Goal: Information Seeking & Learning: Check status

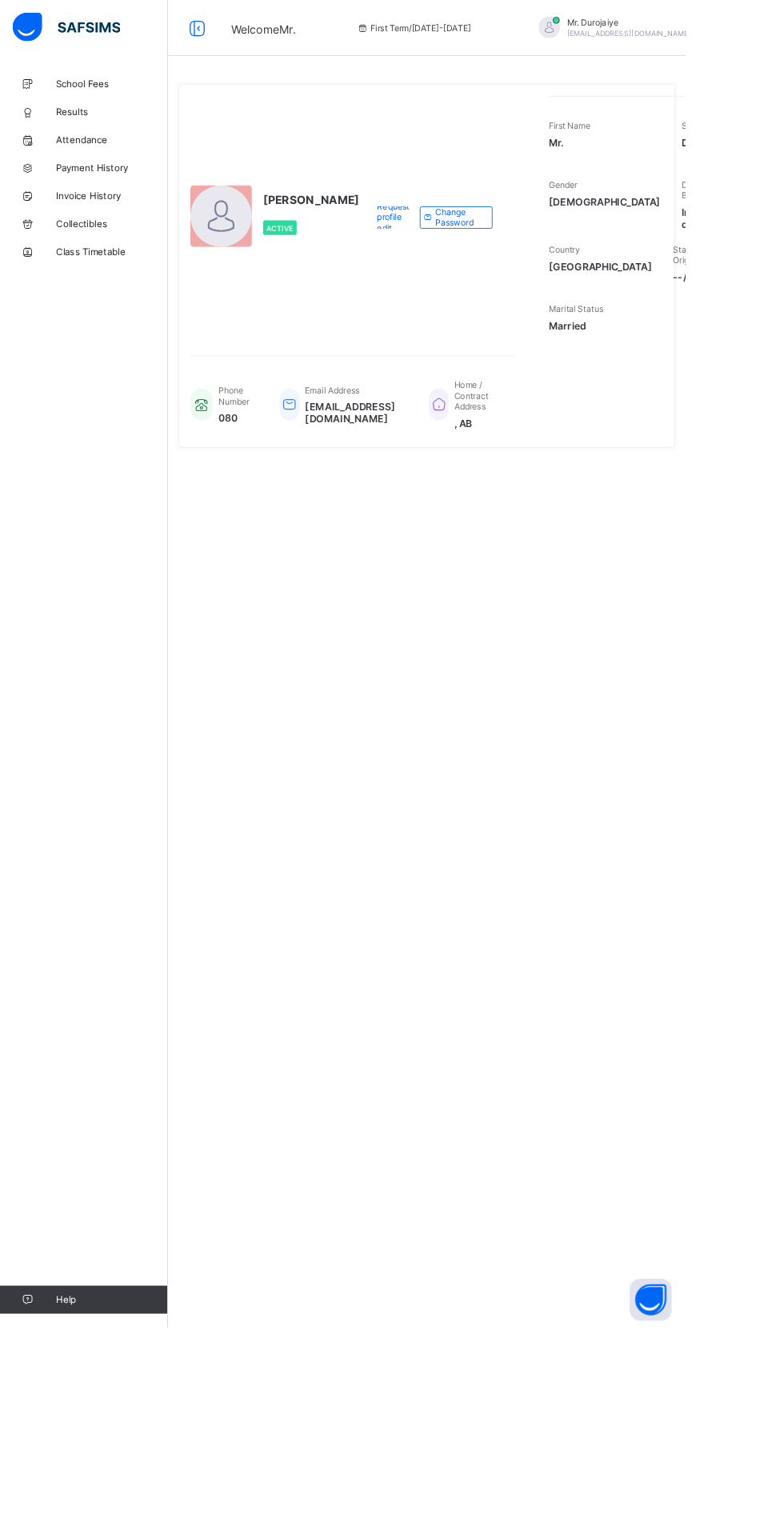
click at [152, 95] on span "School Fees" at bounding box center [128, 95] width 128 height 13
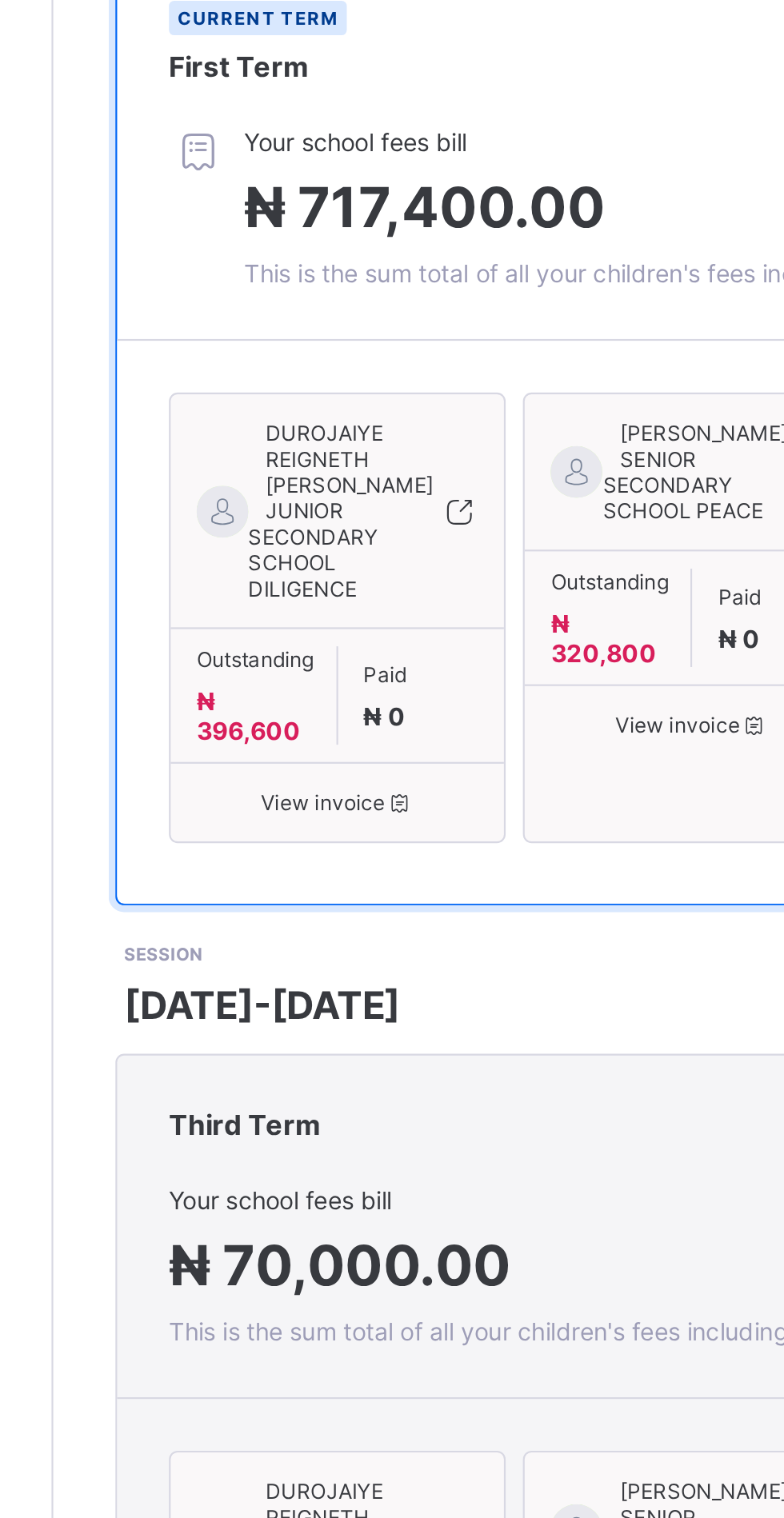
click at [351, 690] on icon at bounding box center [353, 684] width 14 height 12
click at [490, 654] on span "View invoice" at bounding box center [488, 648] width 130 height 12
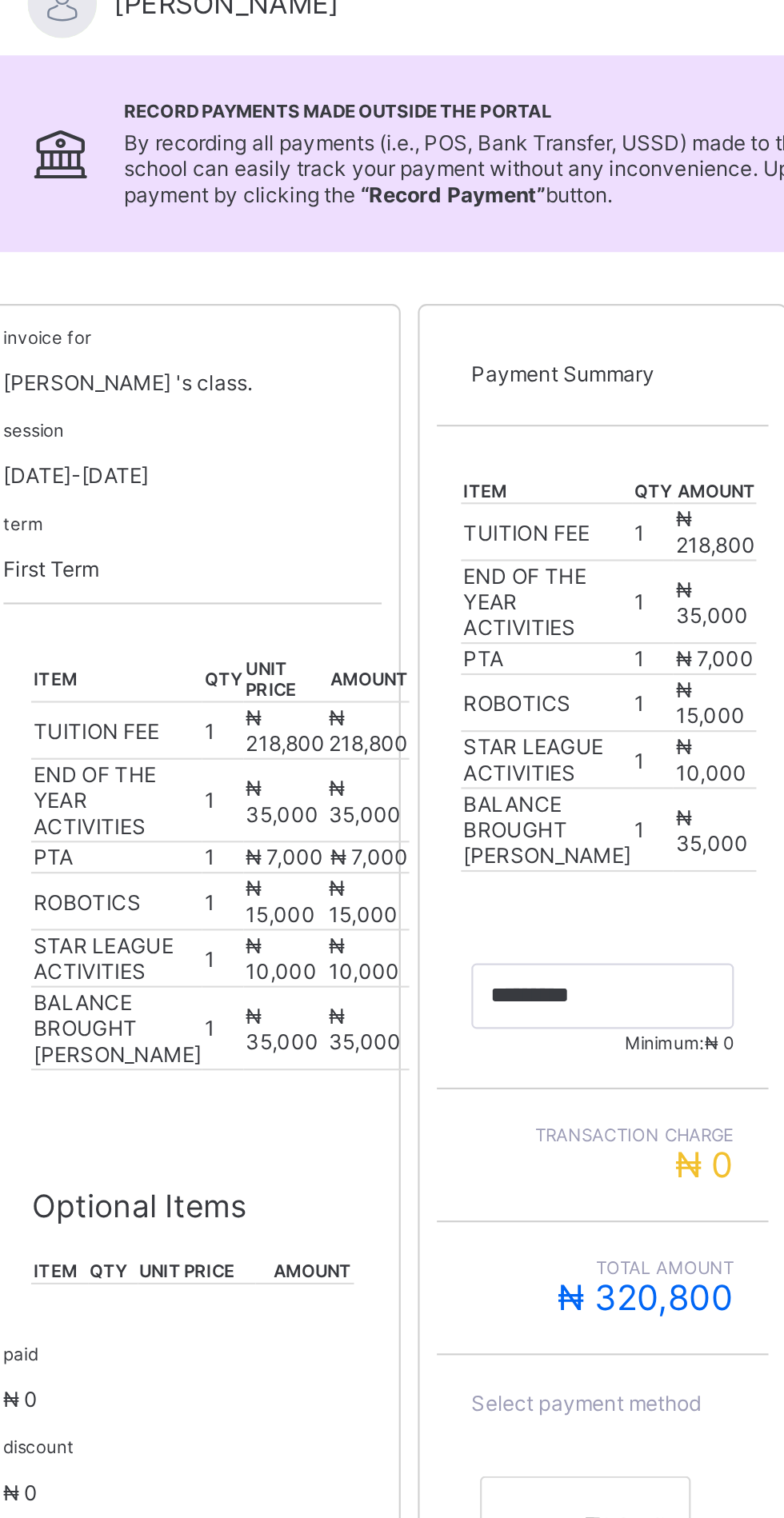
click at [584, 811] on div "invoice for [PERSON_NAME] 's class. session [DATE]-[DATE] term First Term item …" at bounding box center [488, 690] width 534 height 698
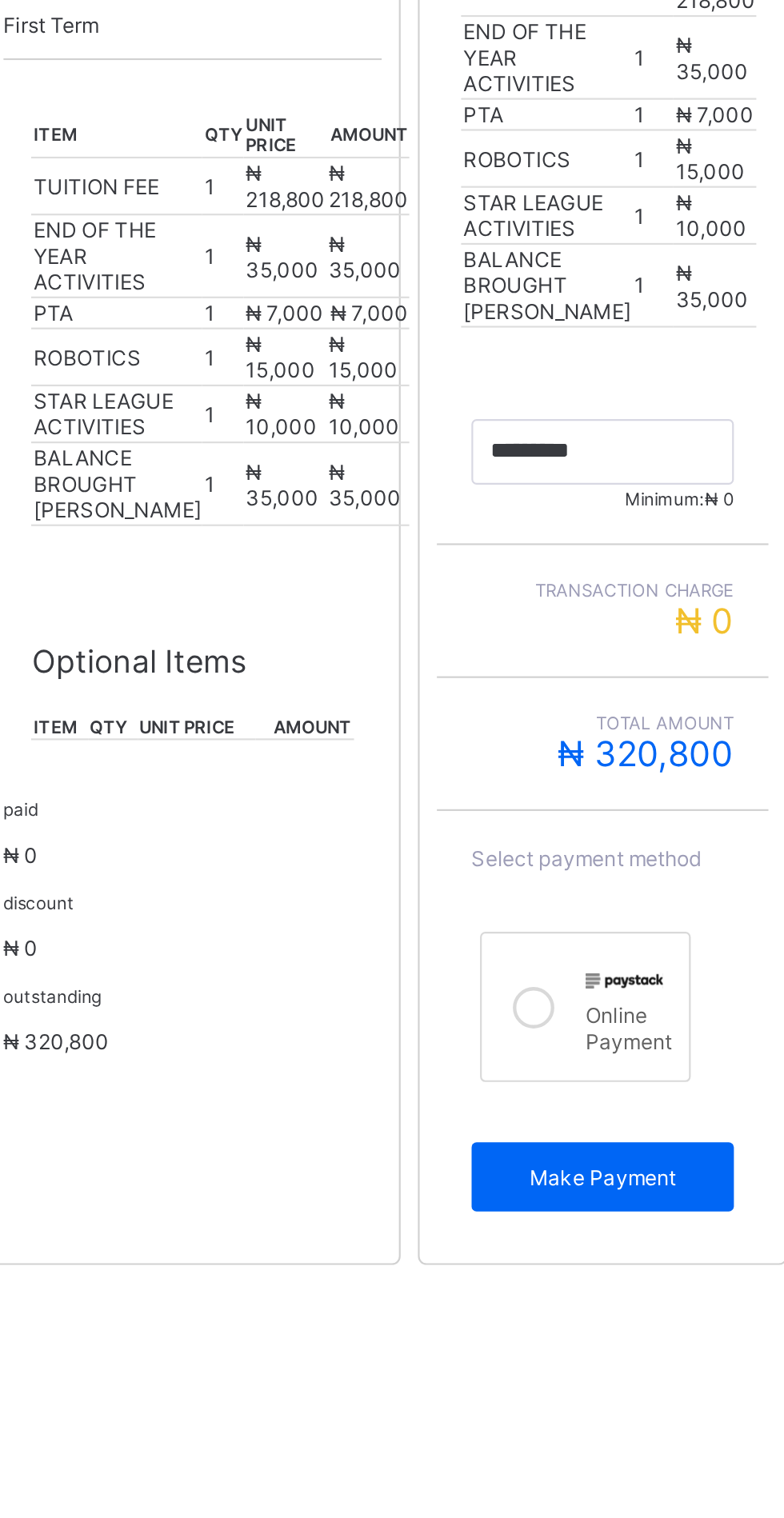
click at [231, 1087] on div "School Fees / [PERSON_NAME] For [PERSON_NAME] View Payment History Record Payme…" at bounding box center [488, 582] width 592 height 1006
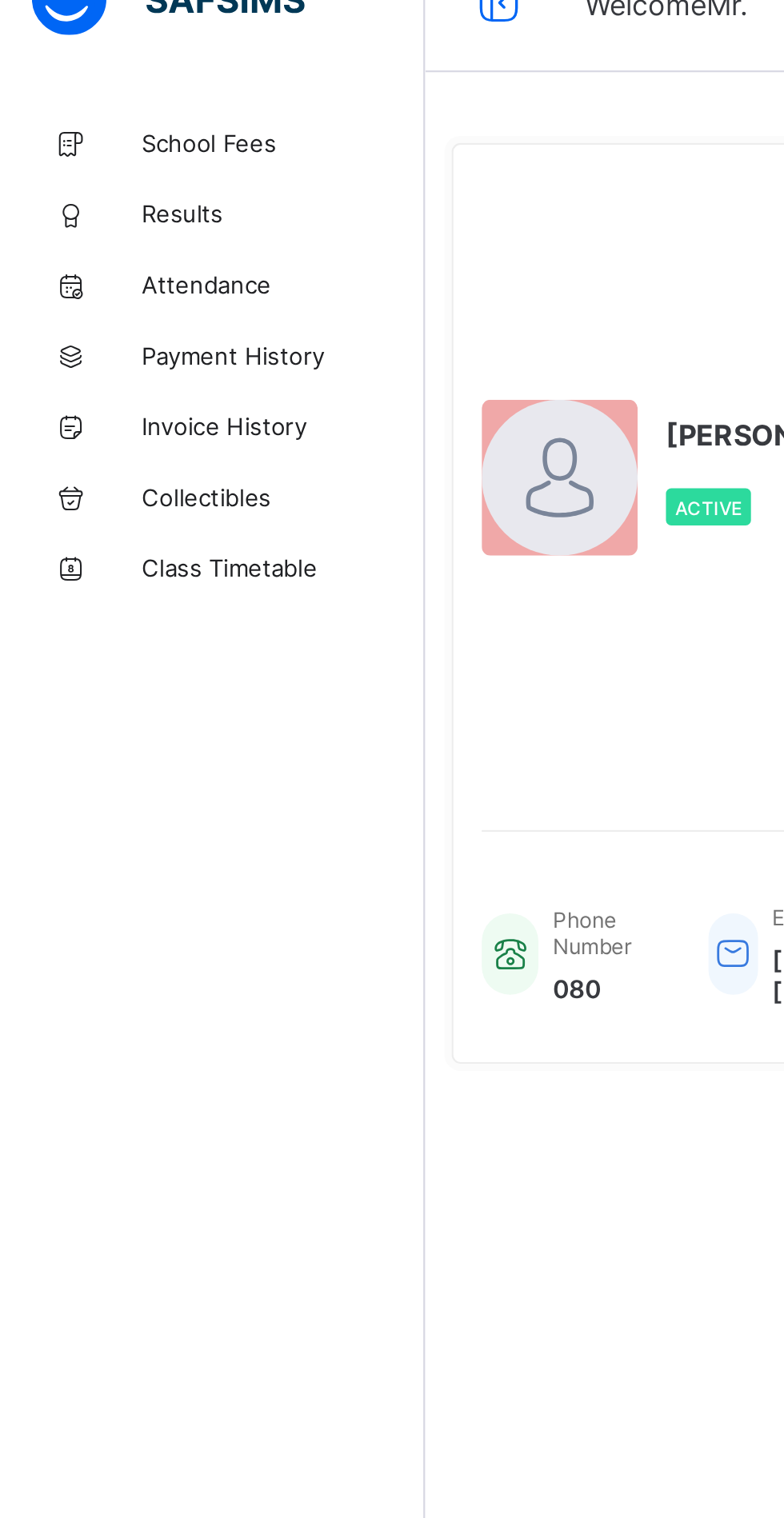
click at [81, 126] on span "Results" at bounding box center [128, 127] width 128 height 13
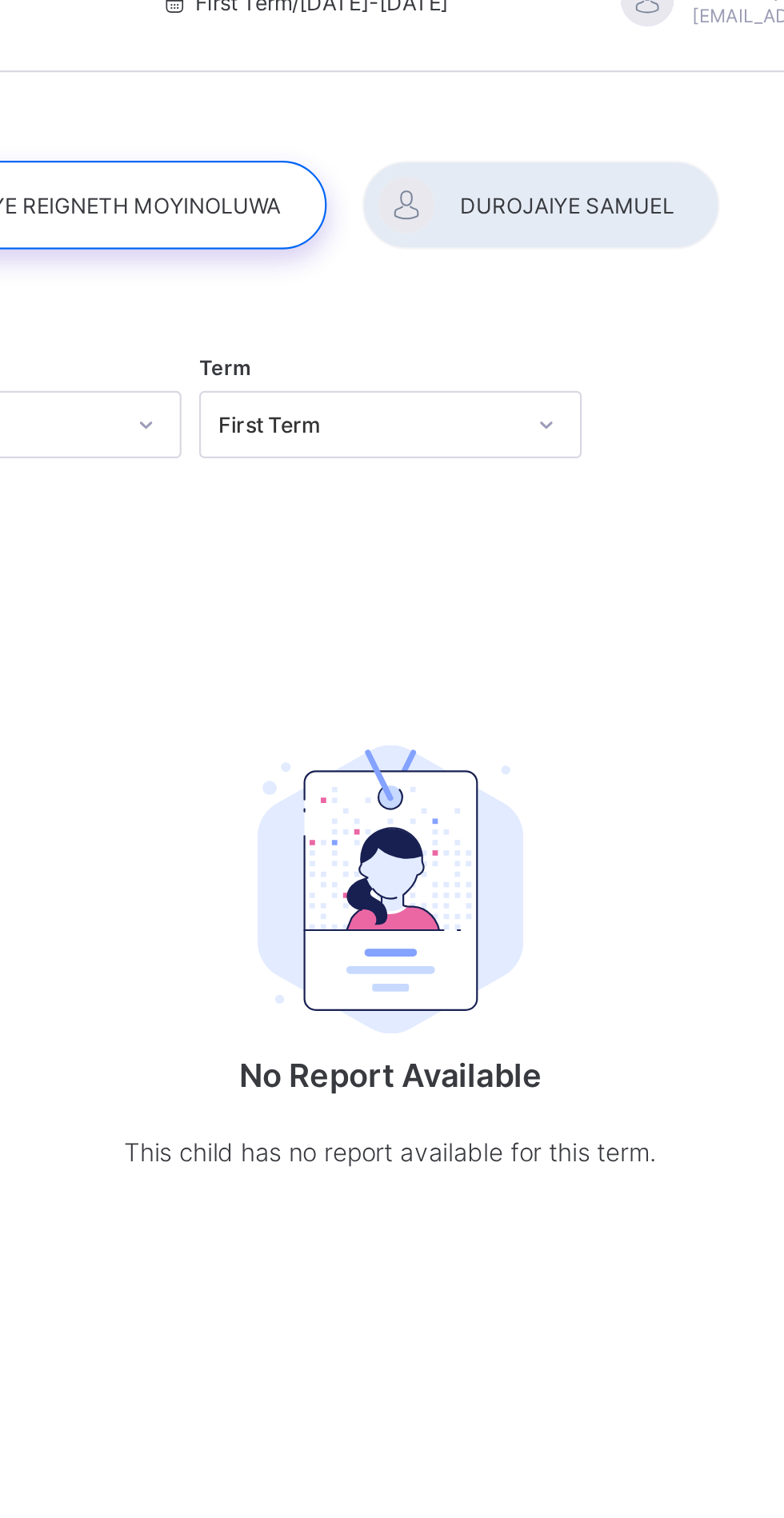
click at [517, 124] on div at bounding box center [556, 123] width 161 height 40
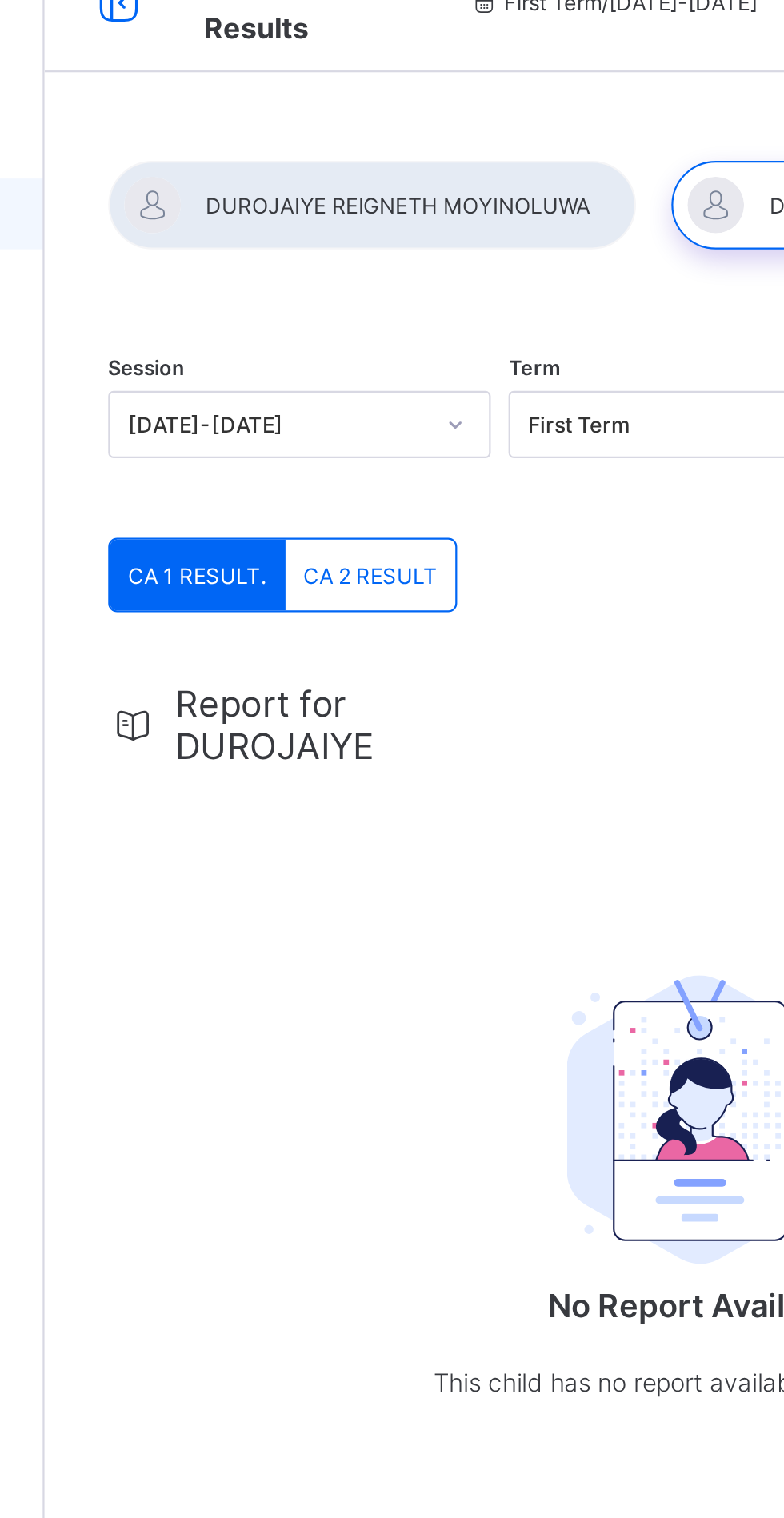
click at [361, 300] on div "CA 2 RESULT" at bounding box center [338, 291] width 77 height 32
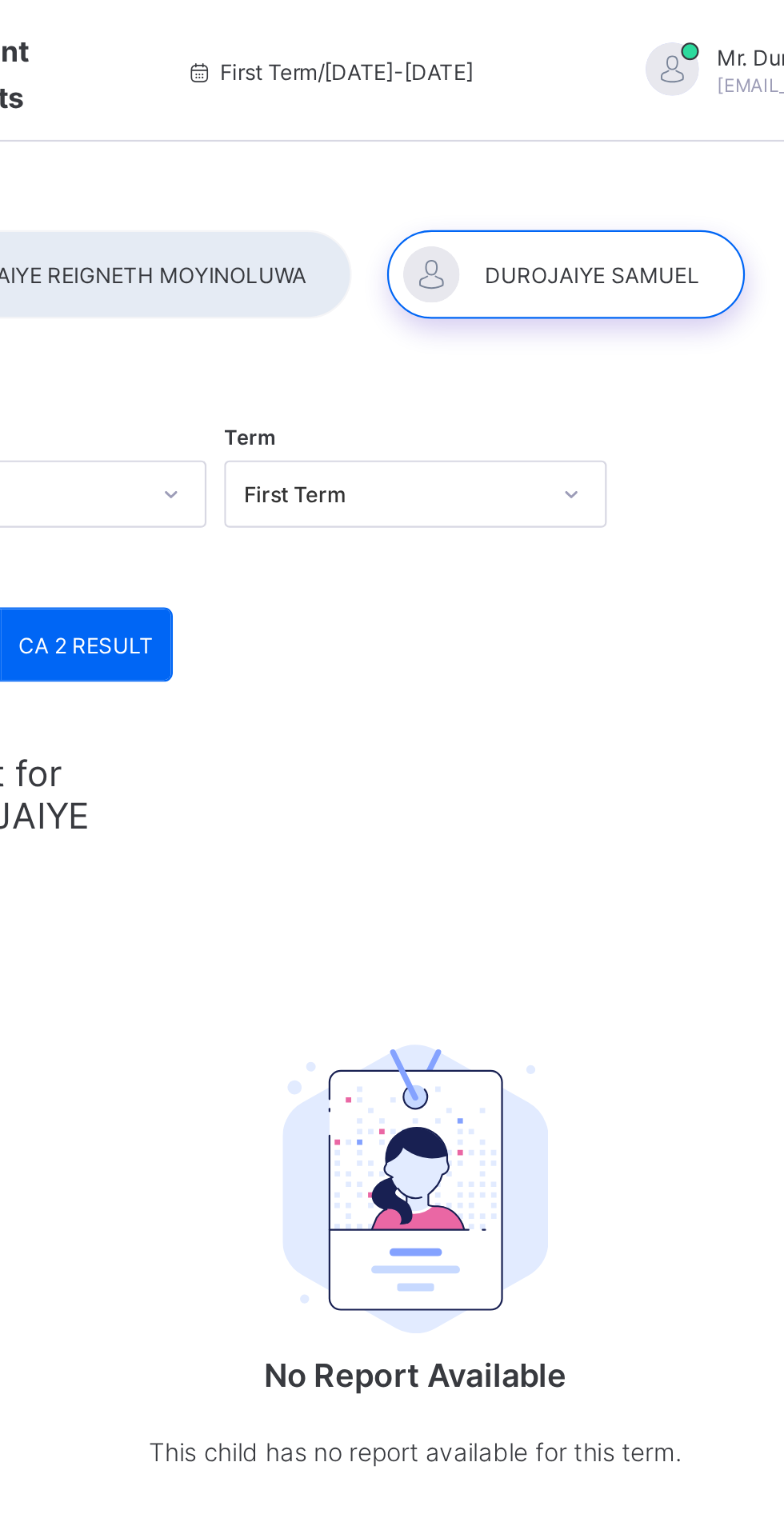
click at [454, 28] on span "First Term / 2025-2026" at bounding box center [449, 32] width 130 height 12
click at [562, 383] on div "Report for DUROJAIYE No Report Available This child has no report available for…" at bounding box center [488, 514] width 534 height 382
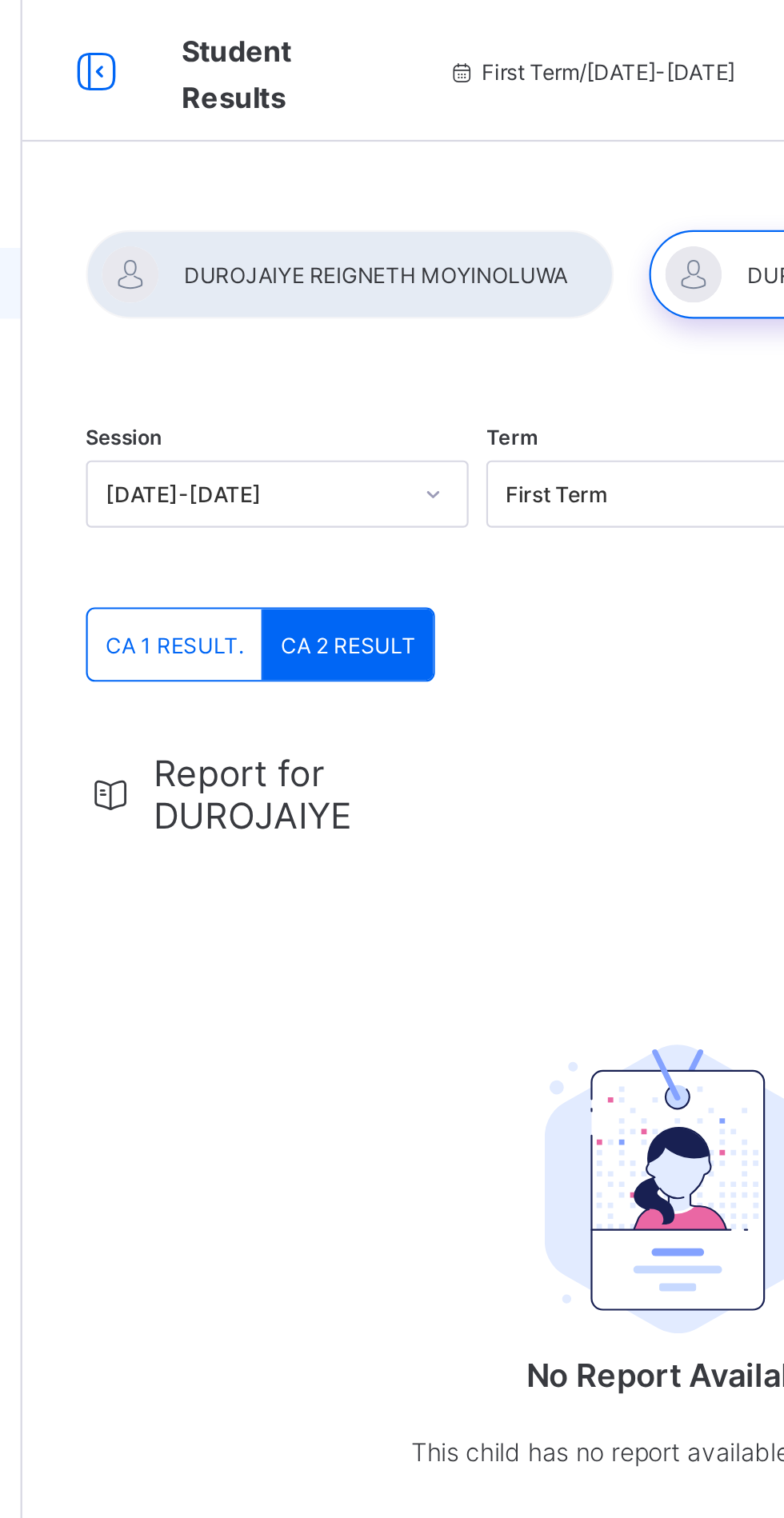
click at [392, 35] on span "First Term / 2025-2026" at bounding box center [449, 32] width 130 height 12
click at [389, 33] on span "First Term / 2025-2026" at bounding box center [449, 32] width 130 height 12
click at [450, 377] on div "Report for DUROJAIYE No Report Available This child has no report available for…" at bounding box center [488, 514] width 534 height 382
click at [291, 34] on span "Student Results" at bounding box center [289, 32] width 50 height 42
click at [221, 21] on icon at bounding box center [225, 32] width 27 height 23
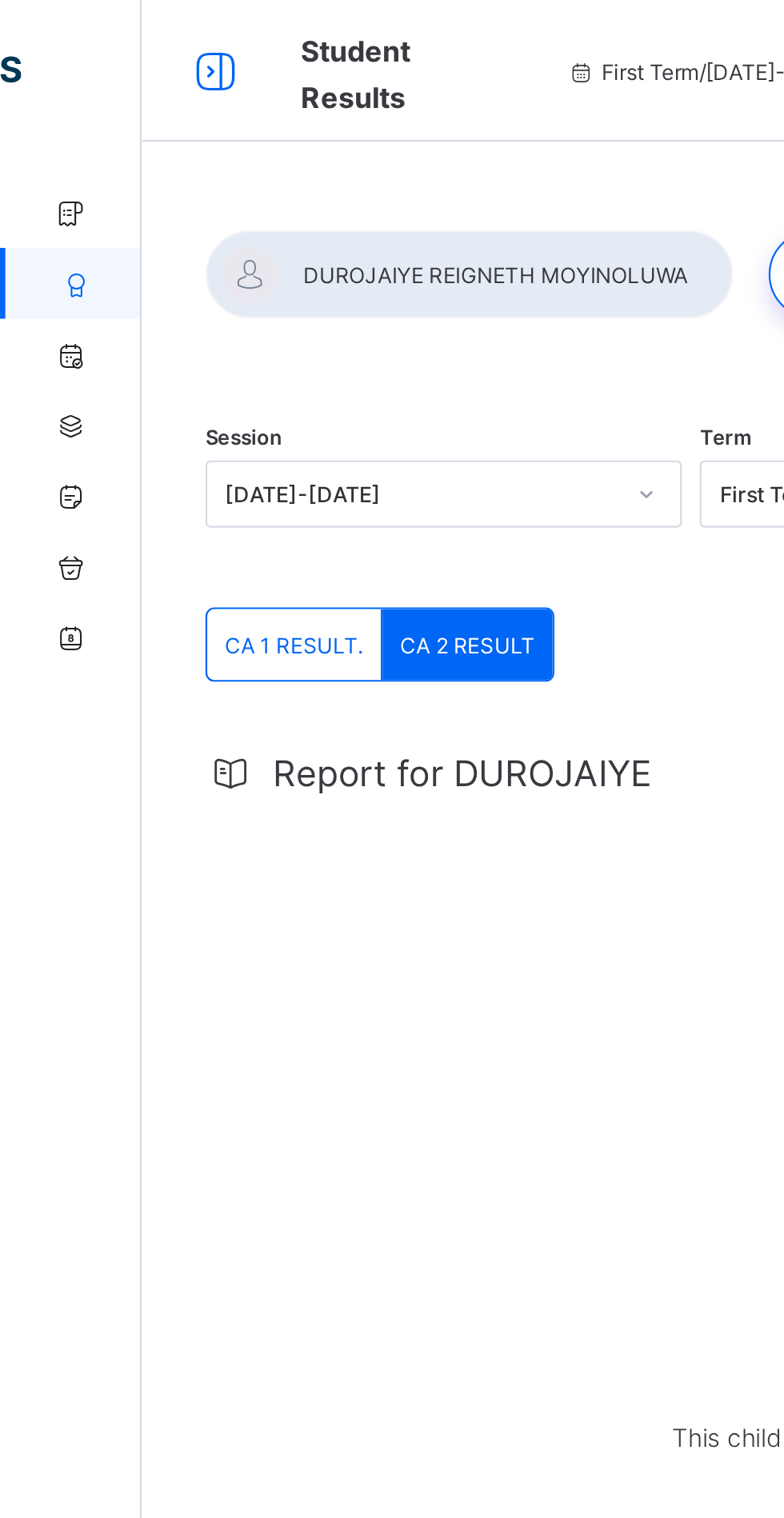
click at [41, 86] on link "School Fees" at bounding box center [96, 95] width 192 height 32
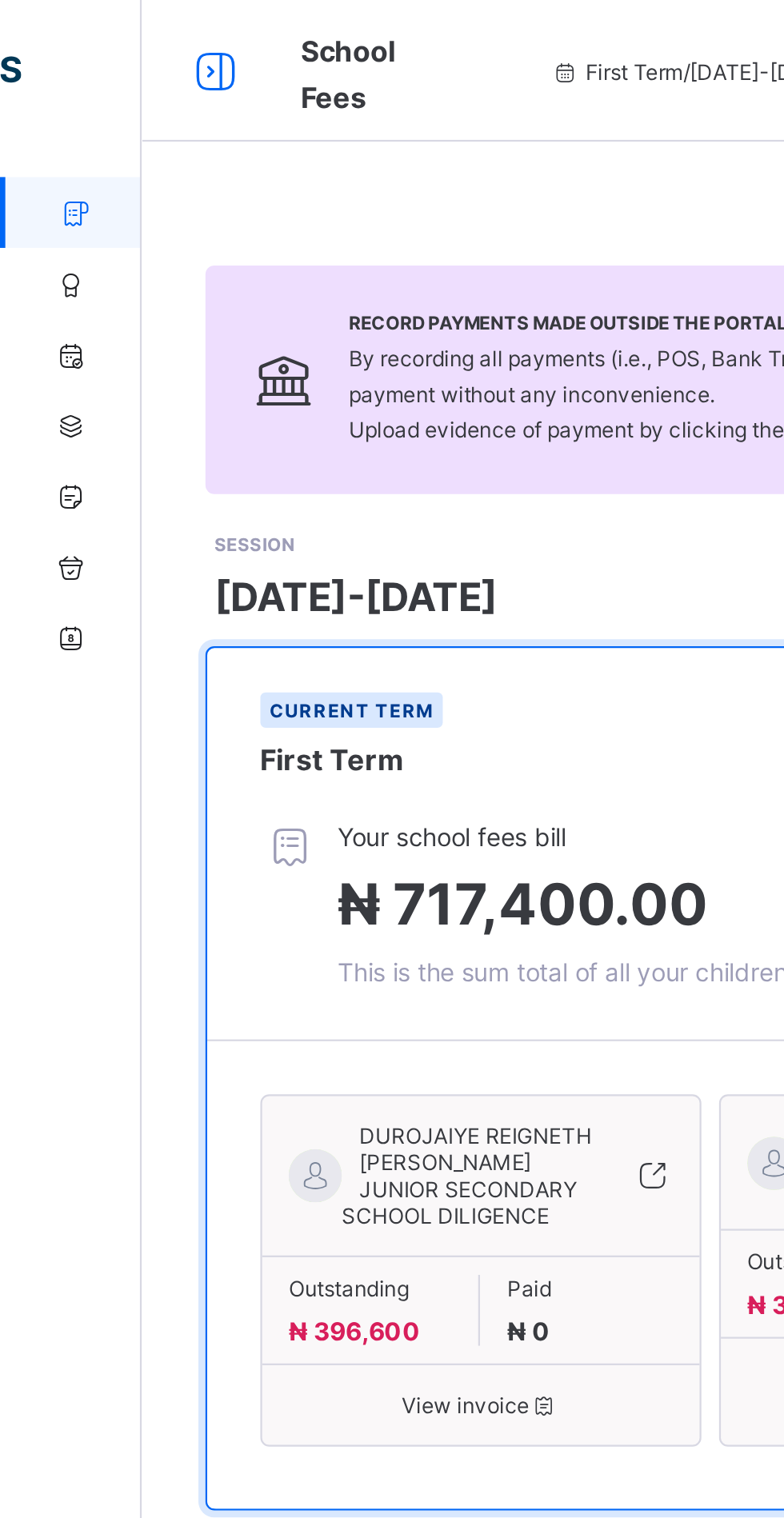
click at [38, 124] on icon at bounding box center [32, 128] width 64 height 12
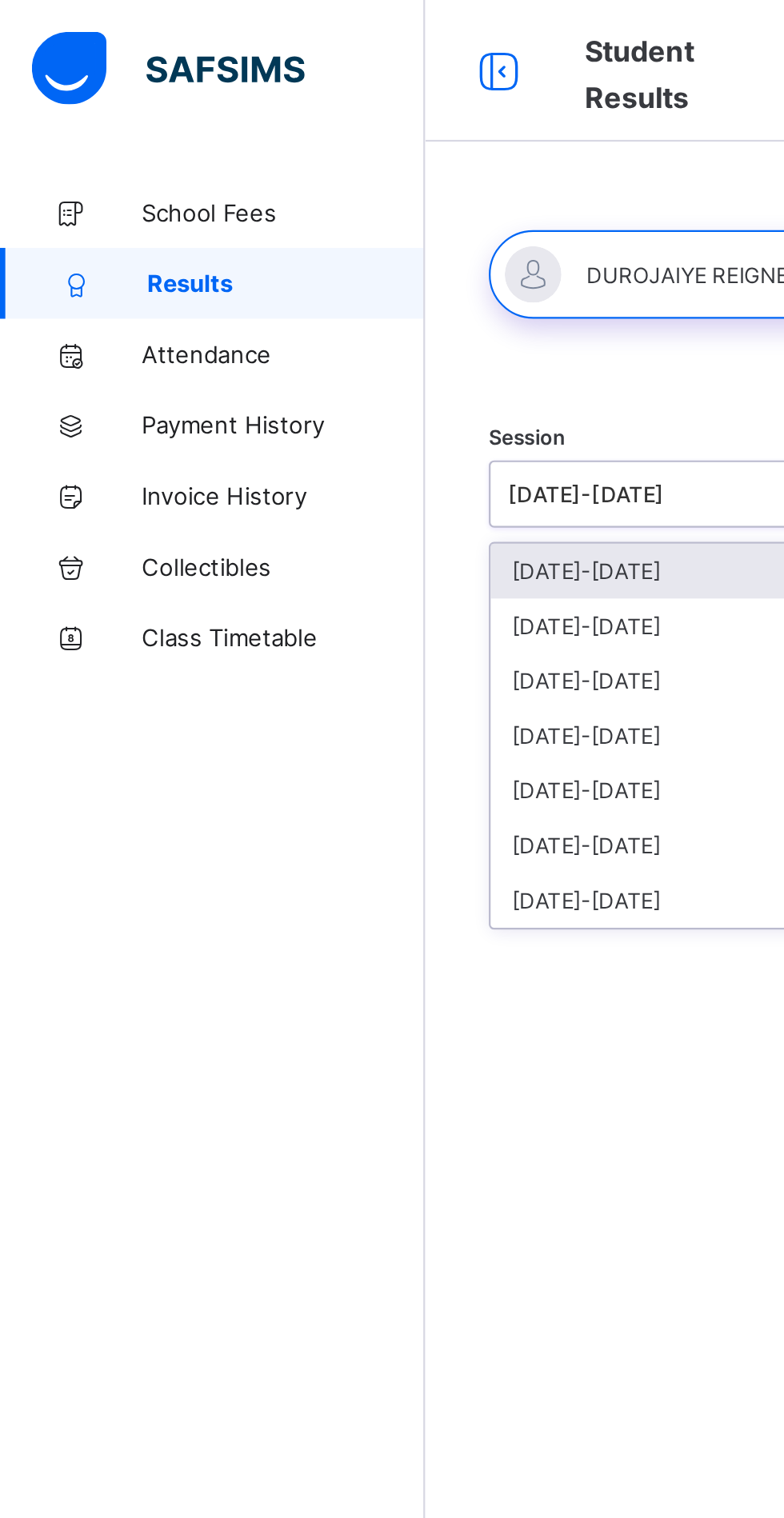
click at [303, 286] on div "[DATE]-[DATE]" at bounding box center [307, 283] width 171 height 25
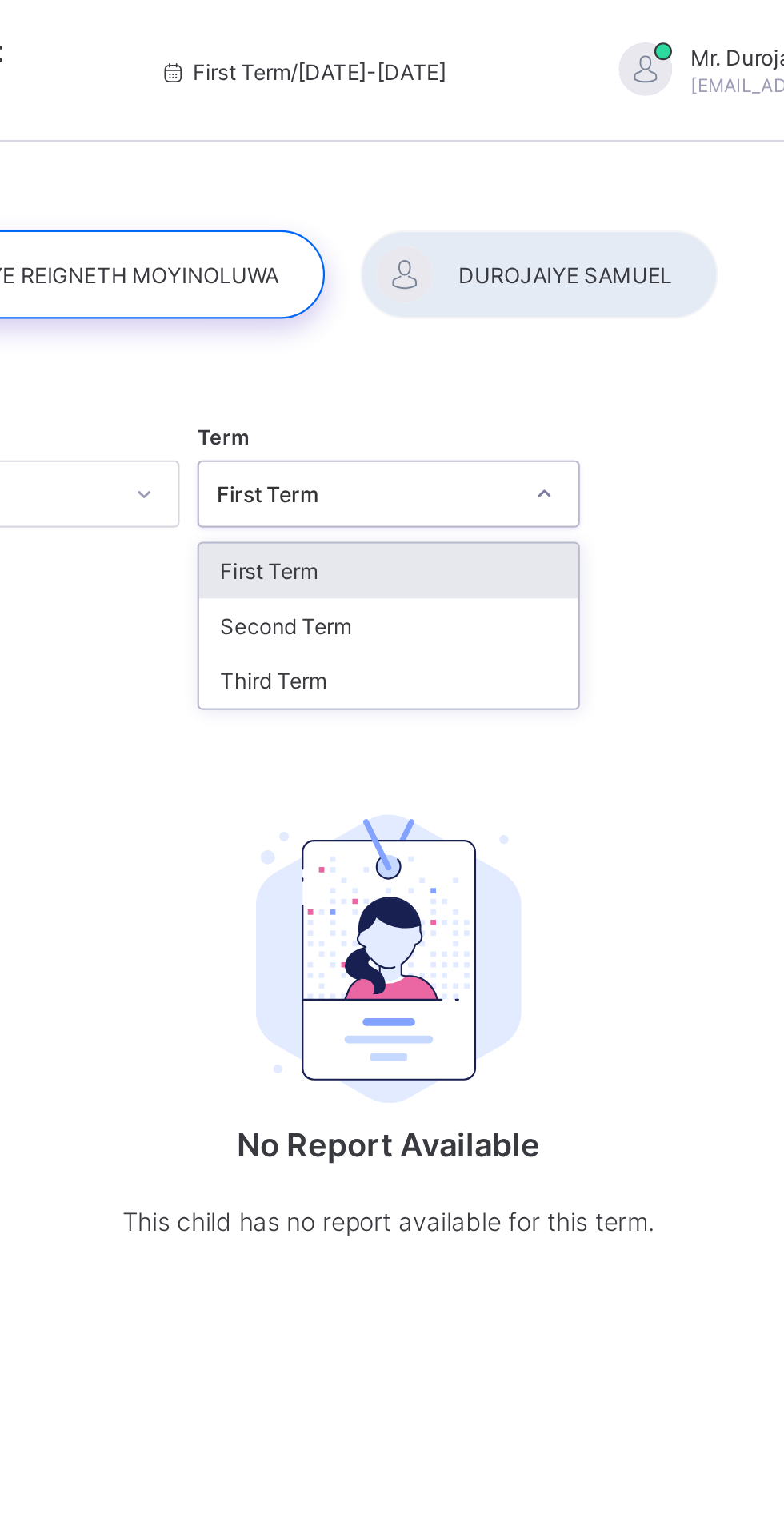
click at [492, 309] on div "Third Term" at bounding box center [488, 308] width 171 height 25
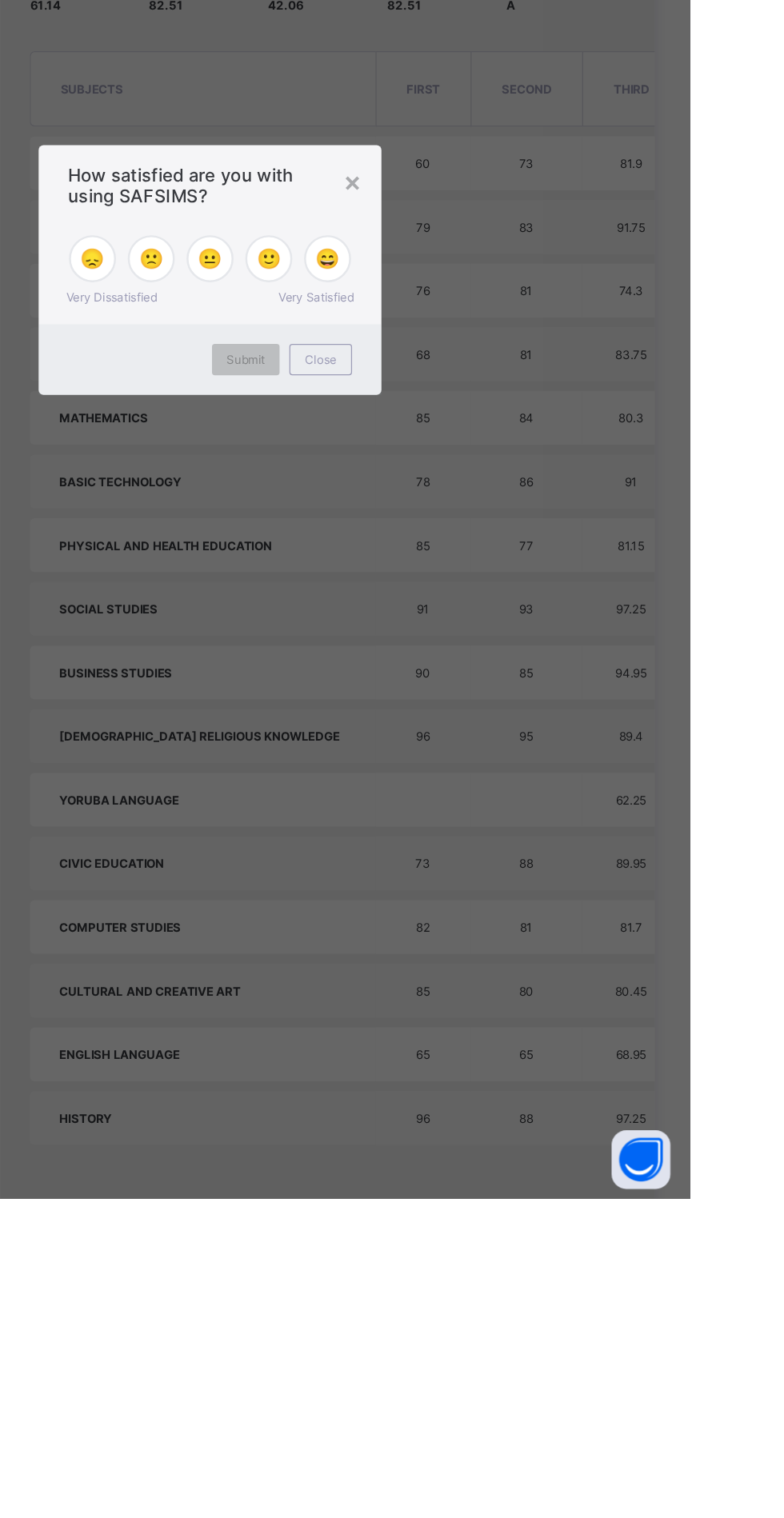
scroll to position [160, 0]
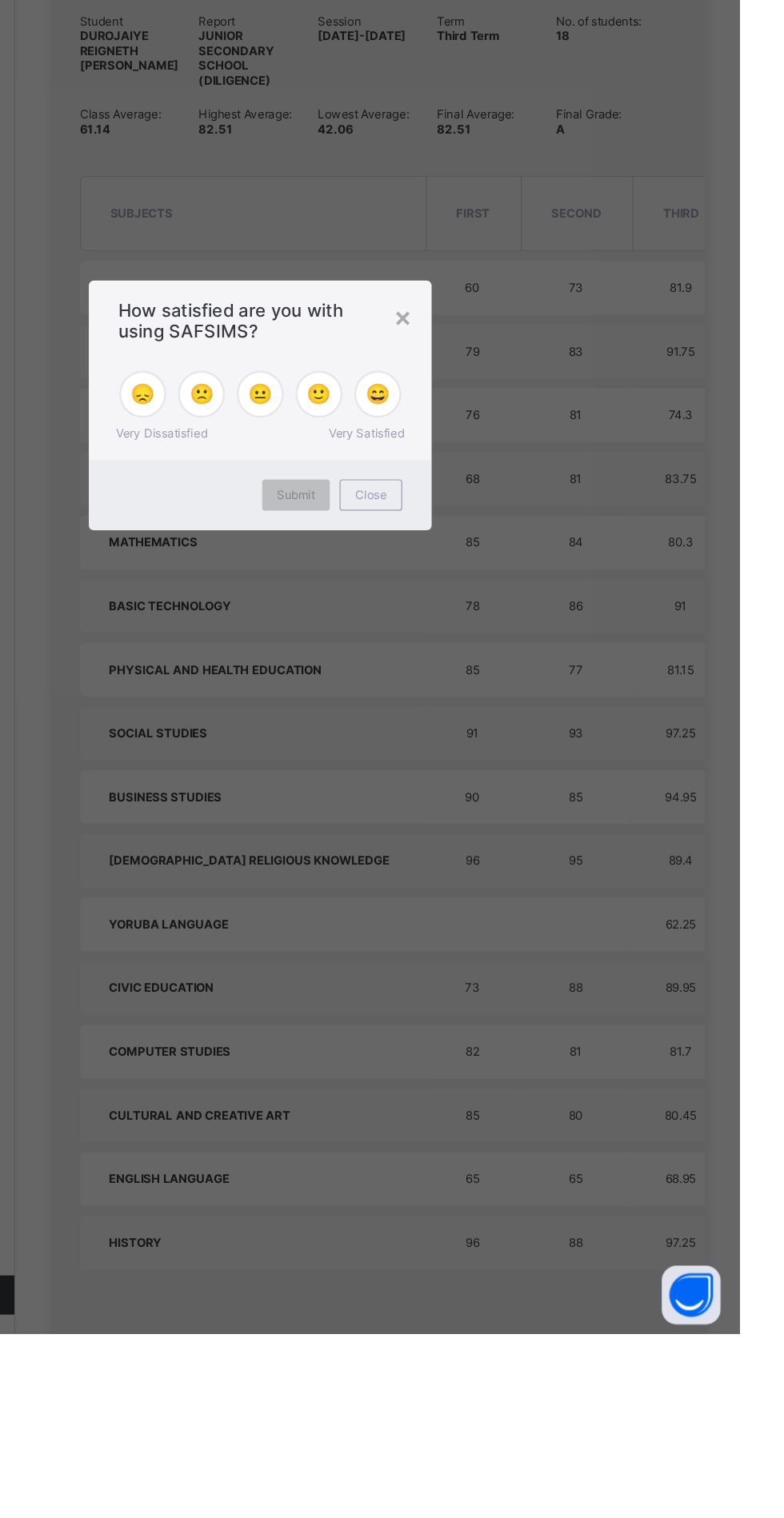
click at [183, 1079] on div "× How satisfied are you with using SAFSIMS? 😞 🙁 😐 🙂 😄 Very Dissatisfied Very Sa…" at bounding box center [392, 759] width 784 height 1518
click at [194, 1095] on div "× How satisfied are you with using SAFSIMS? 😞 🙁 😐 🙂 😄 Very Dissatisfied Very Sa…" at bounding box center [392, 759] width 784 height 1518
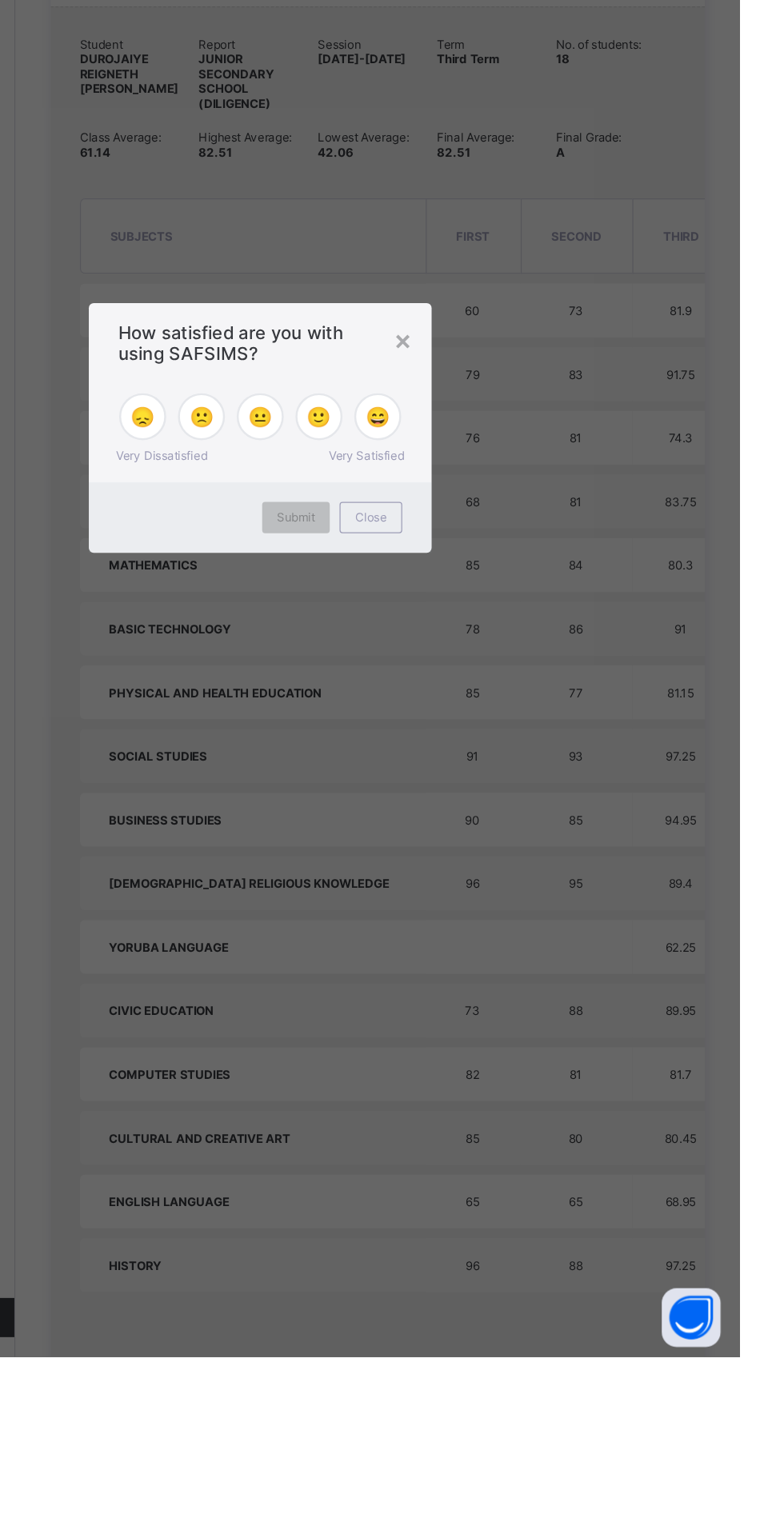
click at [498, 760] on span "😄" at bounding box center [488, 750] width 20 height 19
click at [508, 845] on div "Close" at bounding box center [482, 833] width 51 height 25
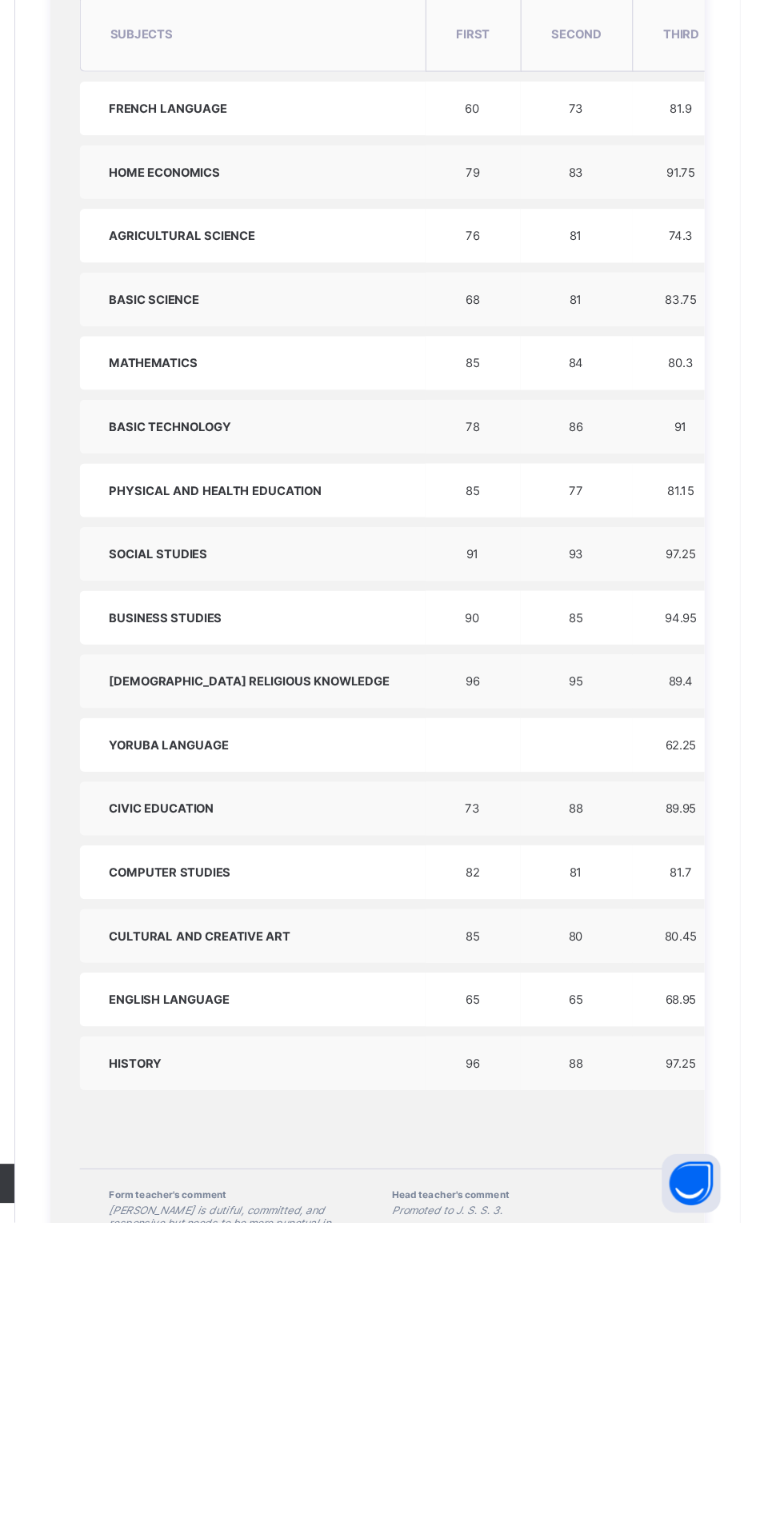
scroll to position [196, 0]
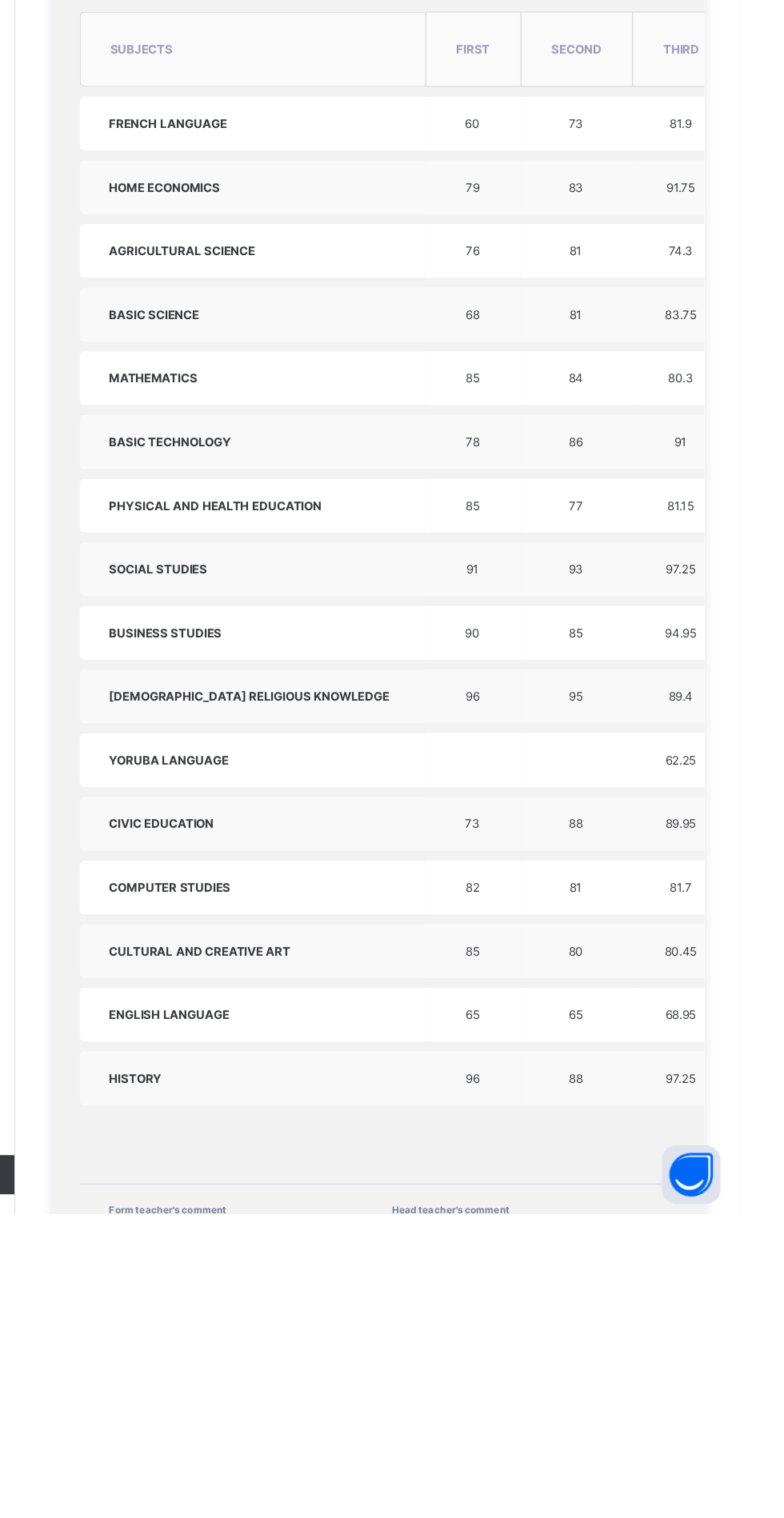
click at [343, 1517] on span at bounding box center [372, 1521] width 207 height 4
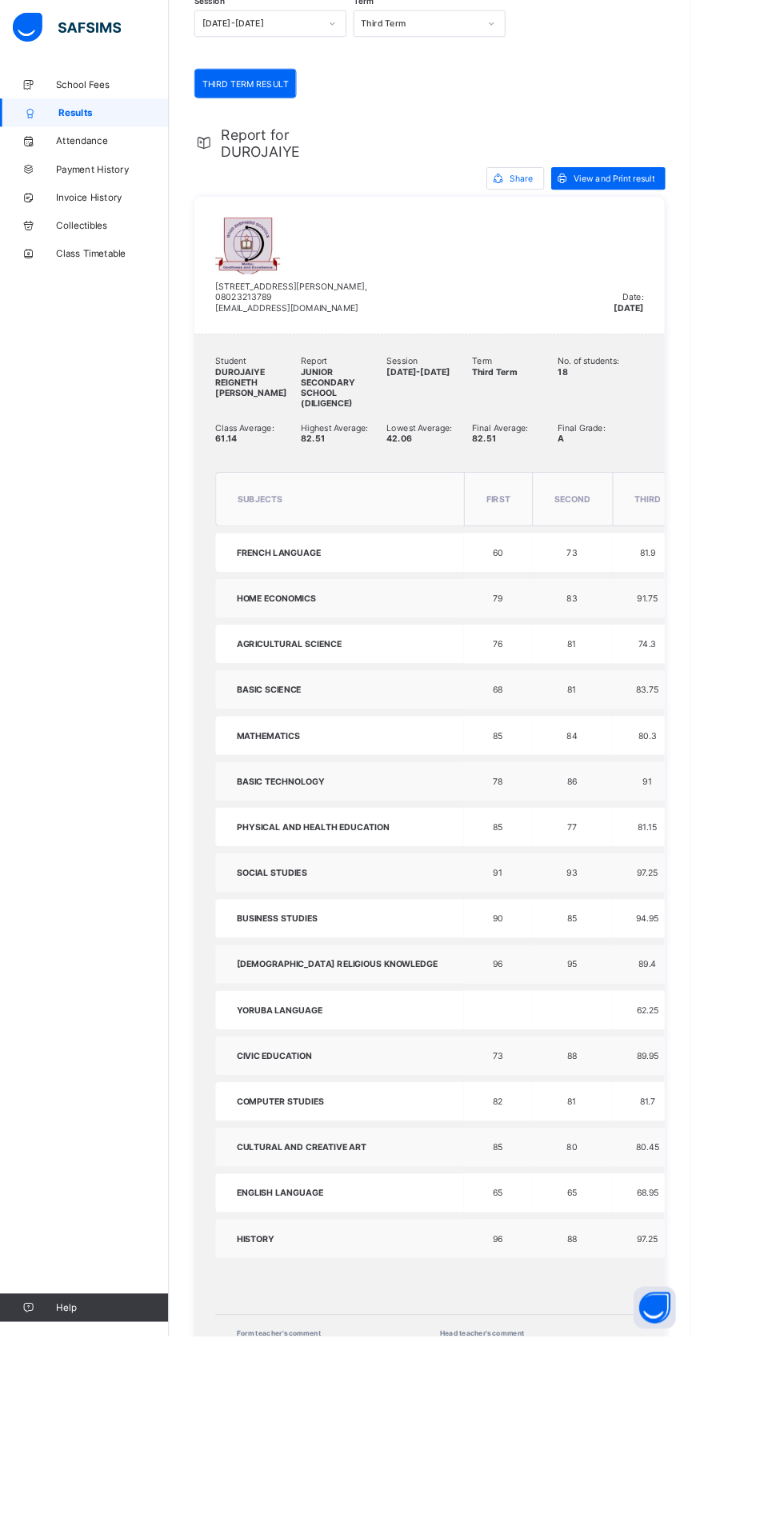
scroll to position [0, 0]
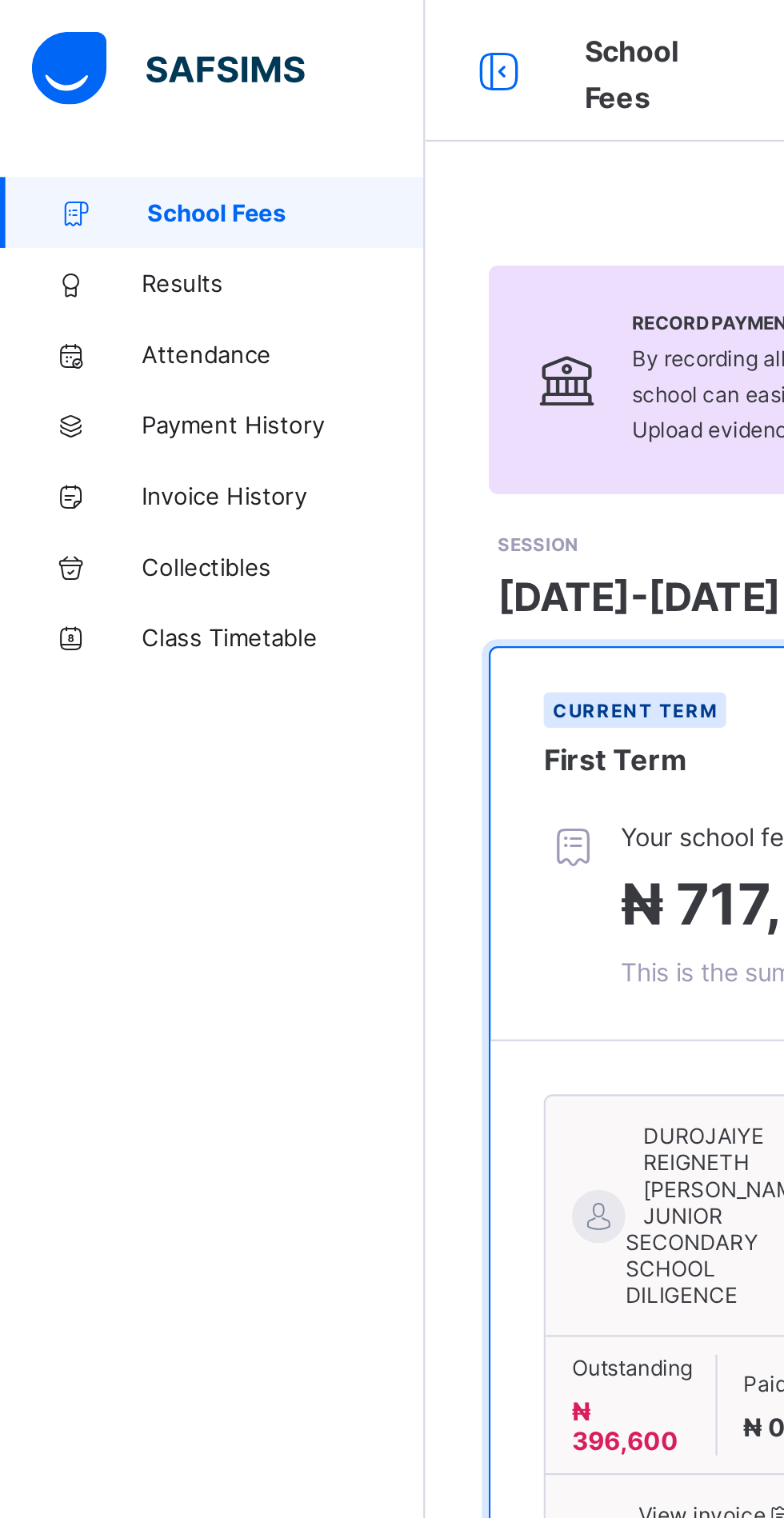
click at [86, 134] on link "Results" at bounding box center [96, 127] width 192 height 32
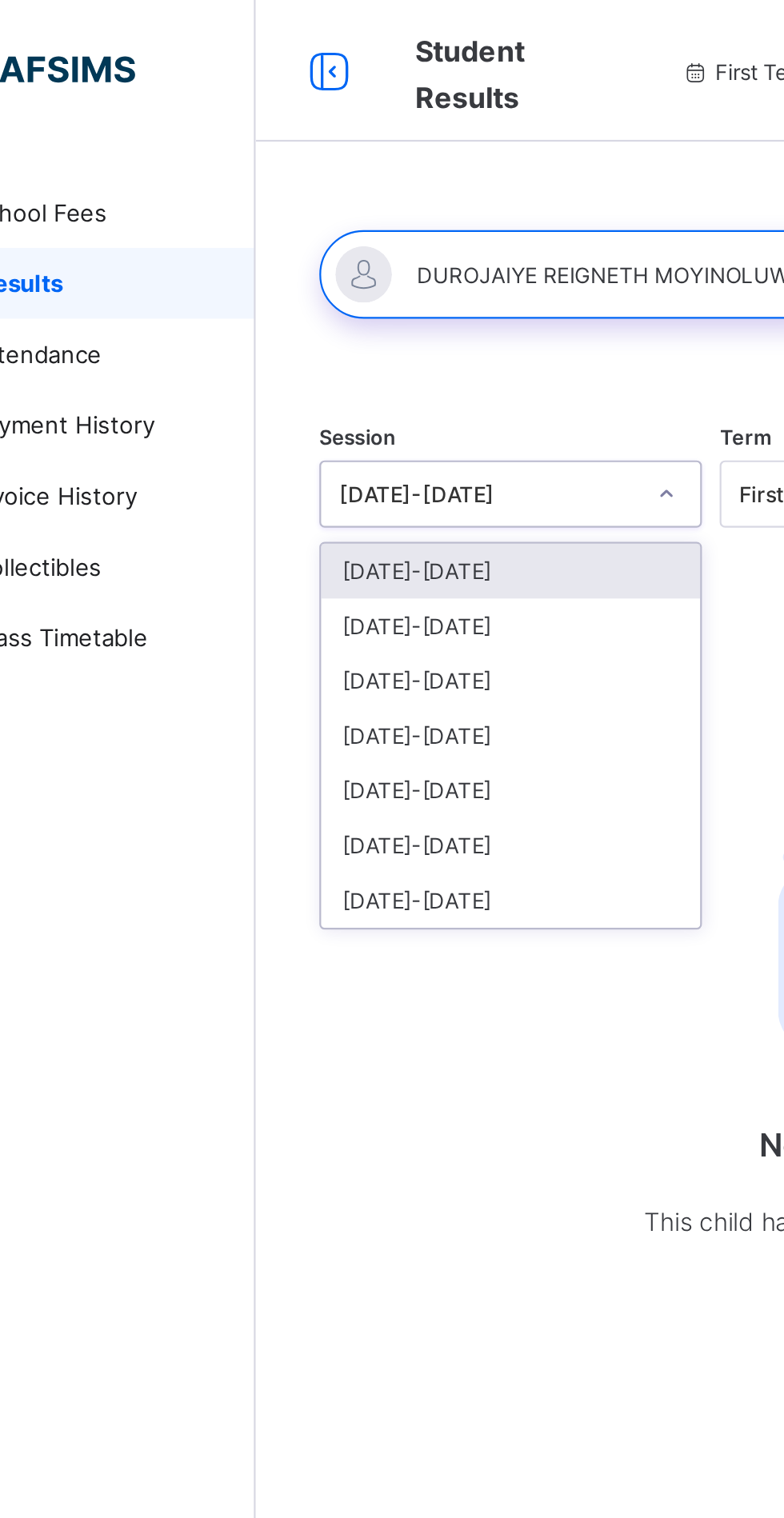
click at [242, 278] on div "[DATE]-[DATE]" at bounding box center [307, 283] width 171 height 25
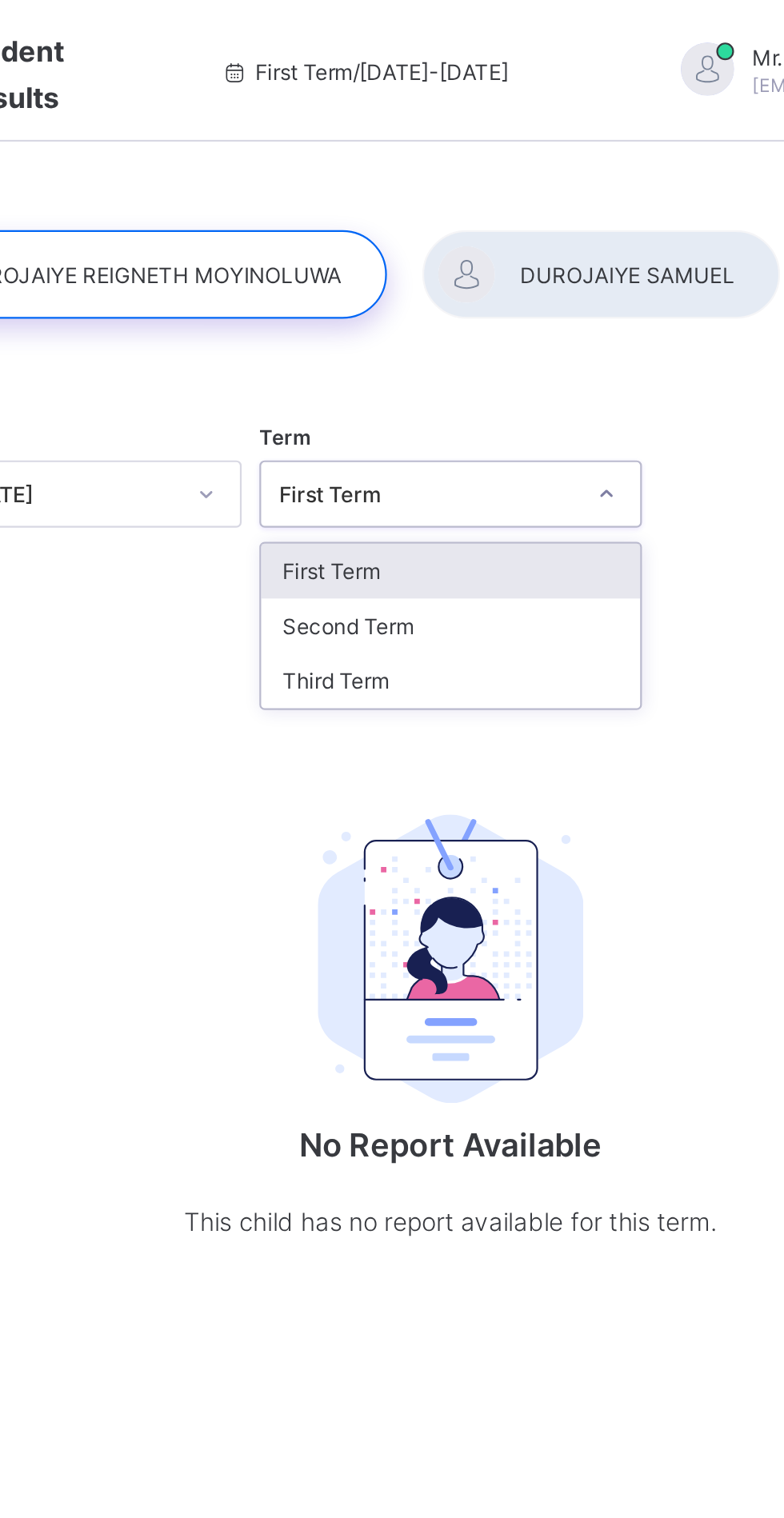
click at [415, 309] on div "Third Term" at bounding box center [488, 308] width 171 height 25
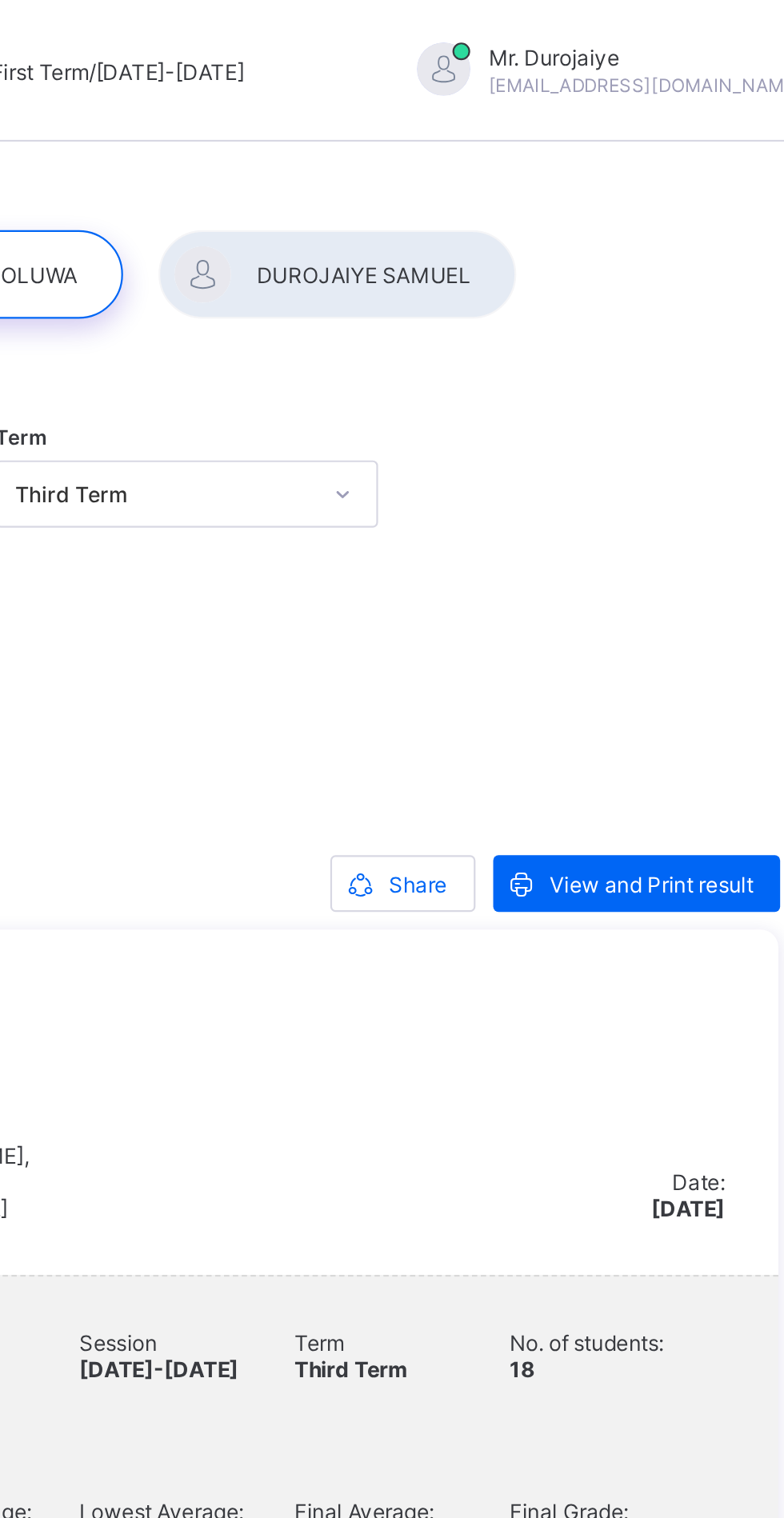
click at [589, 116] on div at bounding box center [556, 123] width 161 height 40
